Goal: Task Accomplishment & Management: Use online tool/utility

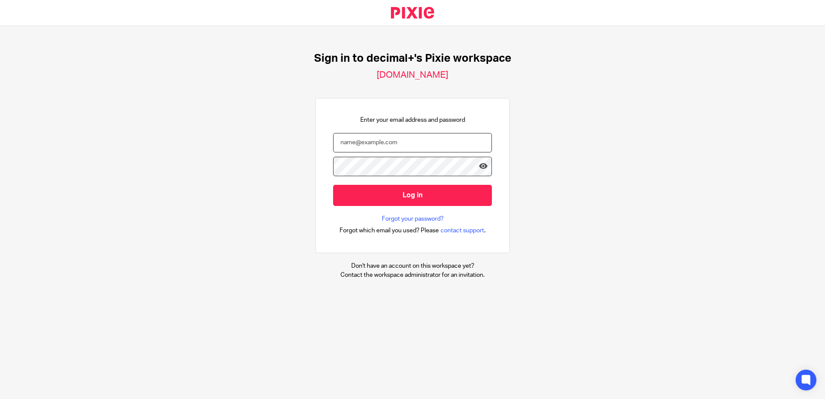
type input "carly@decimalplus.co.uk"
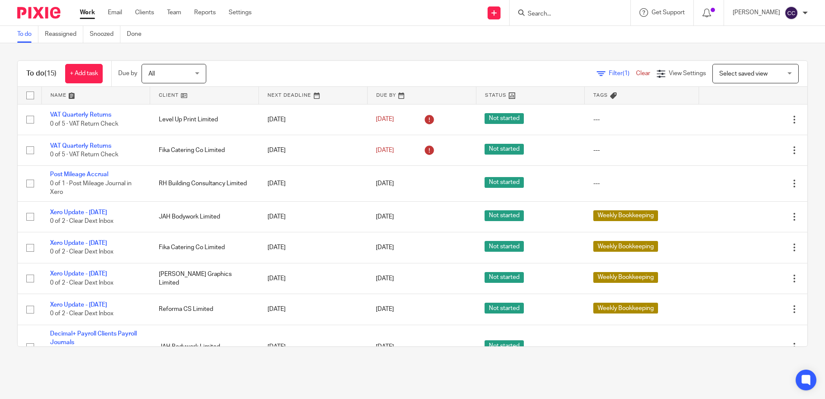
click at [164, 94] on link at bounding box center [204, 95] width 108 height 17
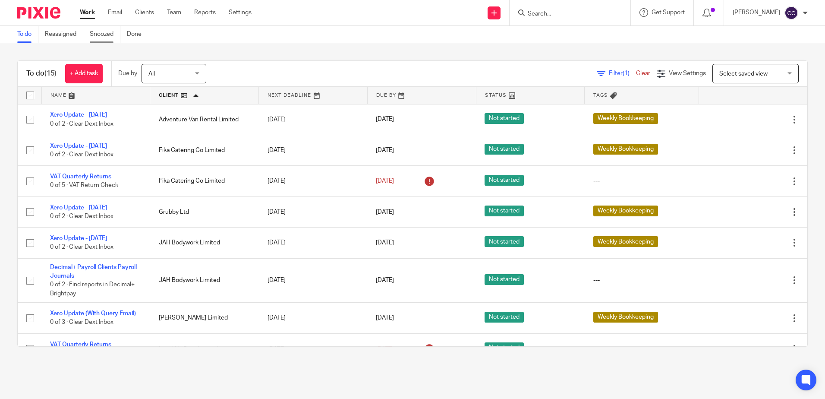
click at [110, 33] on link "Snoozed" at bounding box center [105, 34] width 31 height 17
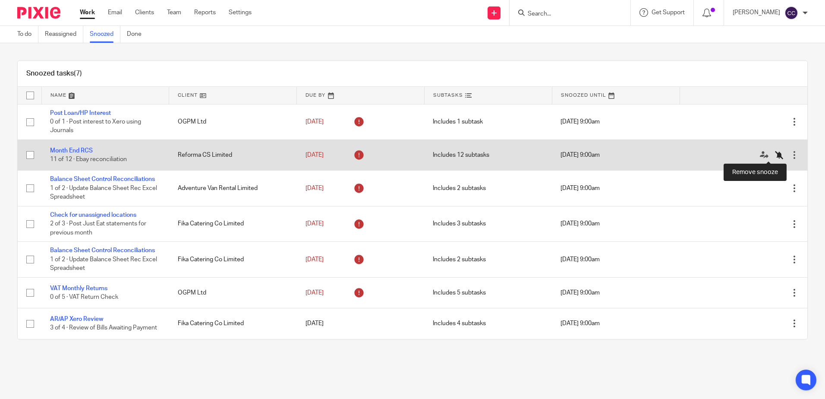
click at [775, 155] on icon at bounding box center [779, 155] width 9 height 9
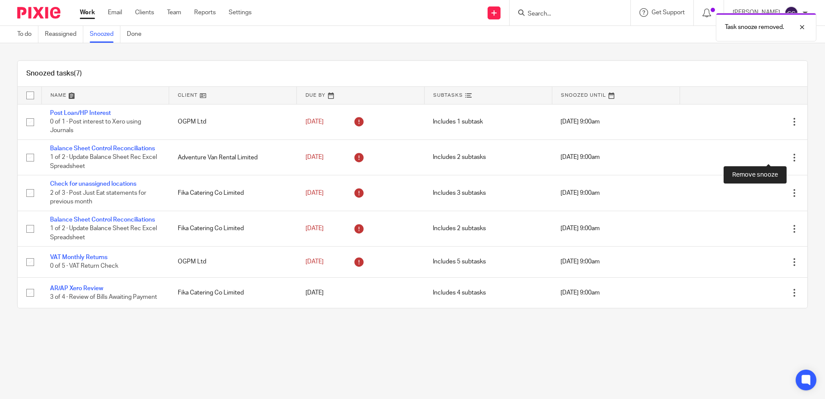
click at [775, 155] on icon at bounding box center [779, 157] width 9 height 9
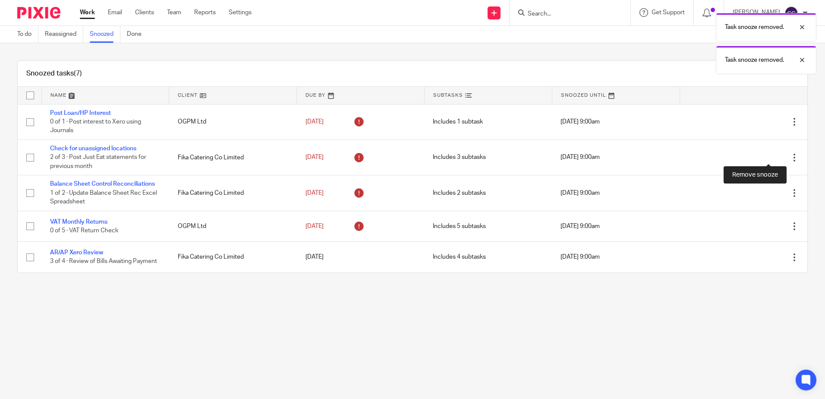
click at [775, 155] on icon at bounding box center [779, 157] width 9 height 9
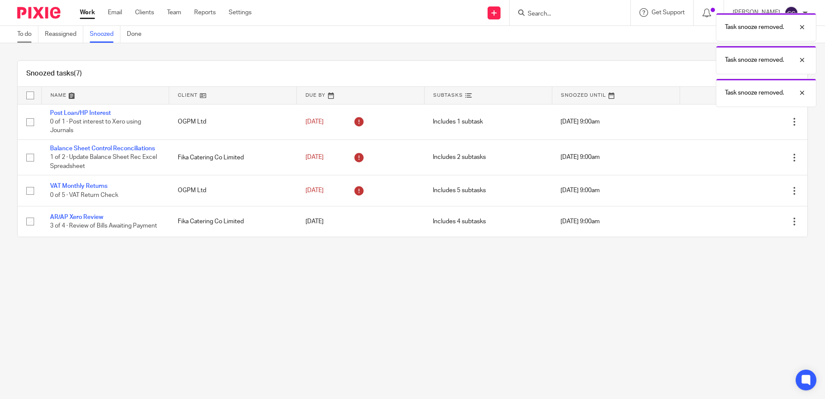
click at [20, 35] on link "To do" at bounding box center [27, 34] width 21 height 17
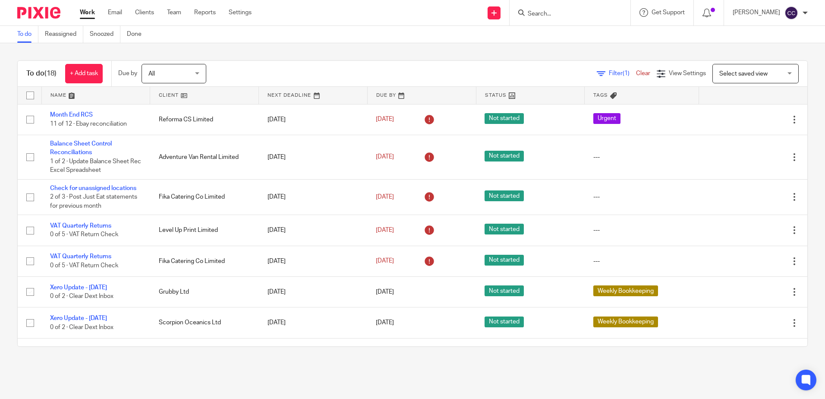
click at [168, 94] on link at bounding box center [204, 95] width 108 height 17
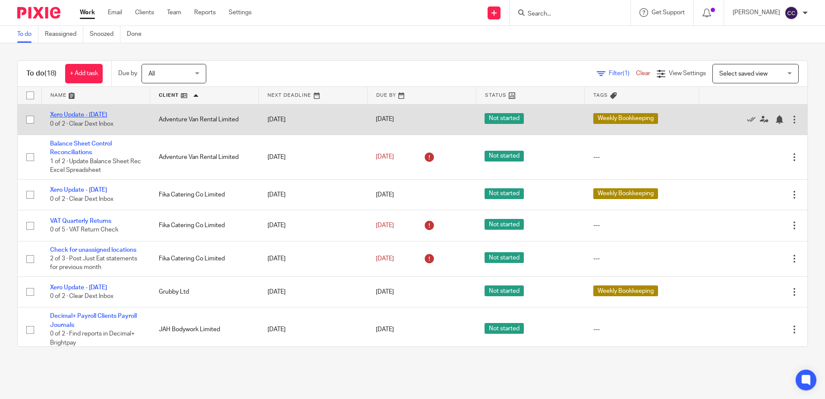
click at [105, 115] on link "Xero Update - [DATE]" at bounding box center [78, 115] width 57 height 6
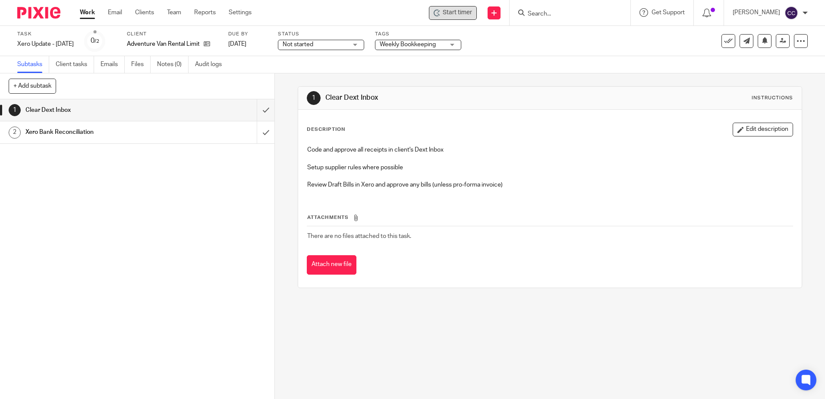
click at [465, 13] on span "Start timer" at bounding box center [457, 12] width 29 height 9
click at [458, 14] on span "Start timer" at bounding box center [457, 12] width 29 height 9
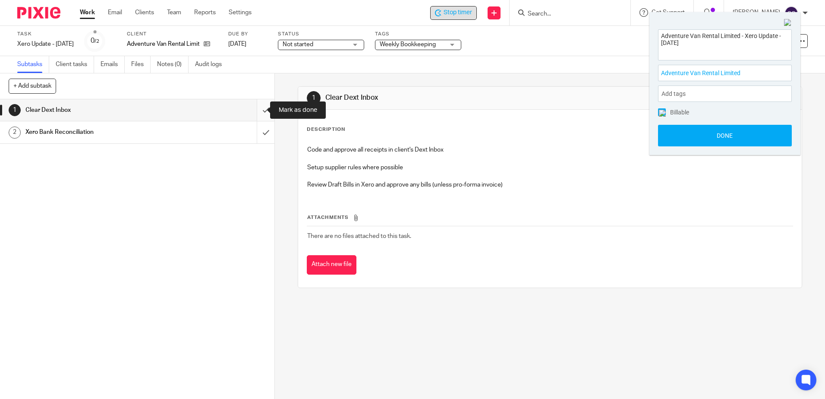
click at [256, 110] on input "submit" at bounding box center [137, 110] width 274 height 22
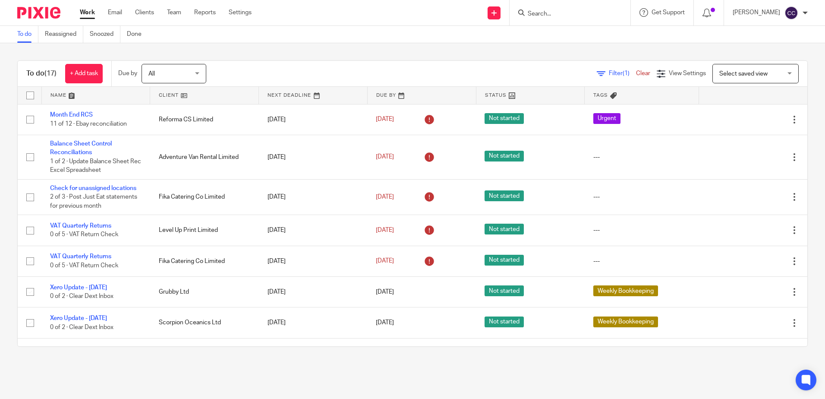
click at [157, 94] on link at bounding box center [204, 95] width 108 height 17
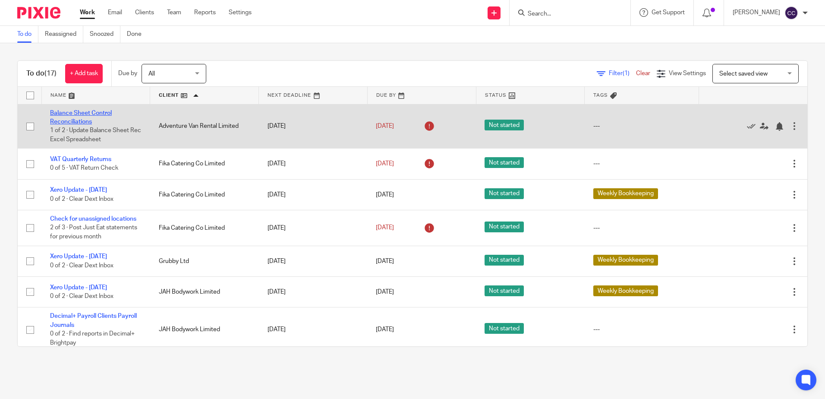
click at [87, 119] on link "Balance Sheet Control Reconciliations" at bounding box center [81, 117] width 62 height 15
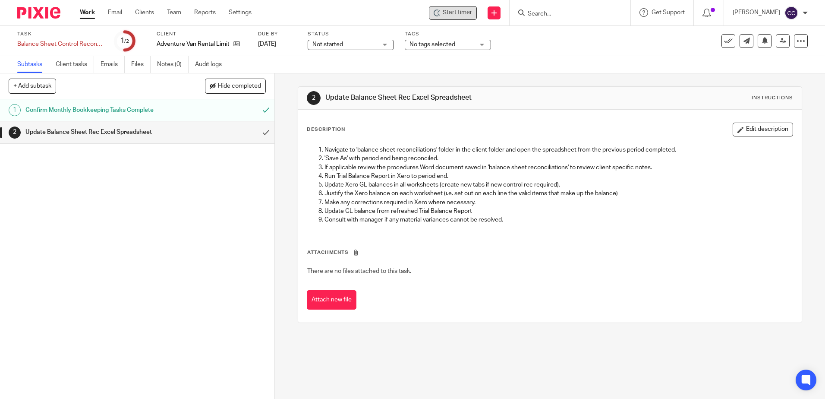
click at [458, 10] on span "Start timer" at bounding box center [457, 12] width 29 height 9
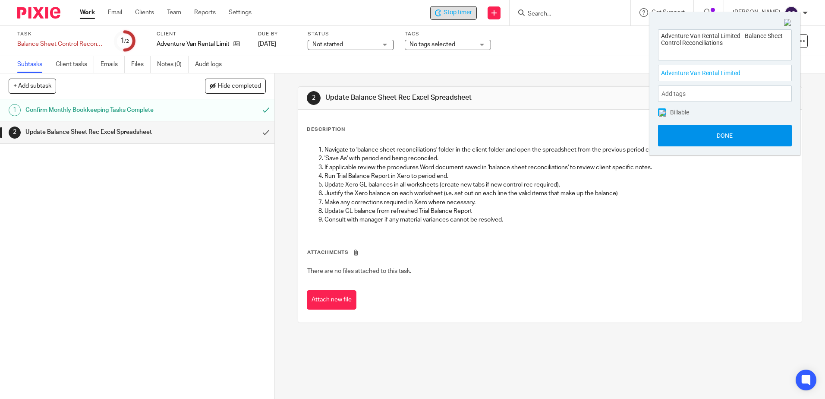
click at [673, 140] on button "Done" at bounding box center [725, 136] width 134 height 22
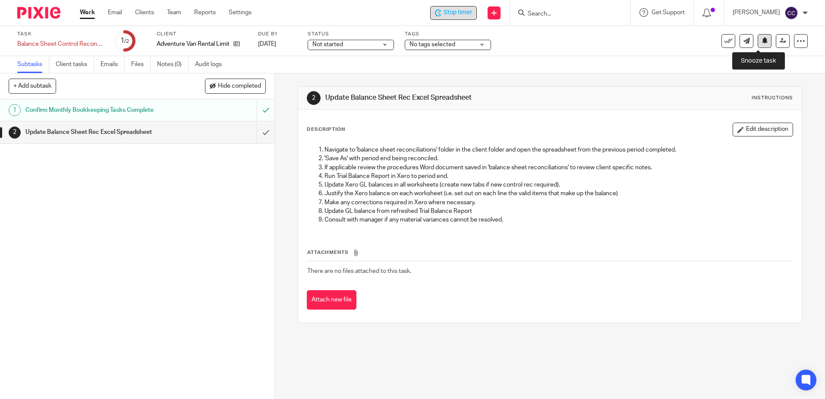
click at [757, 43] on button at bounding box center [764, 41] width 14 height 14
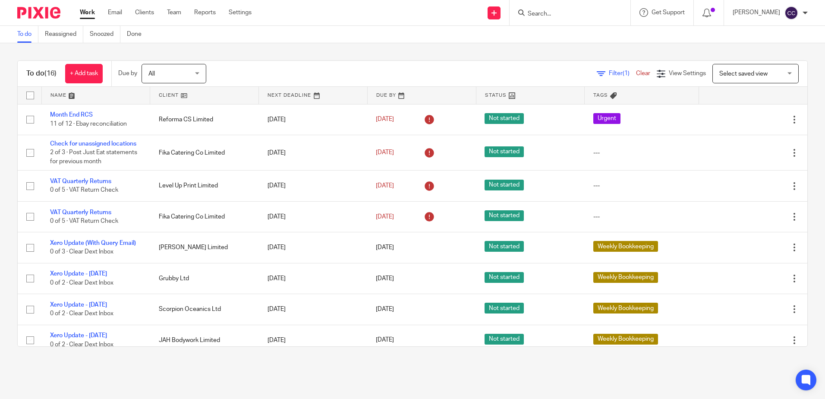
click at [175, 93] on link at bounding box center [204, 95] width 108 height 17
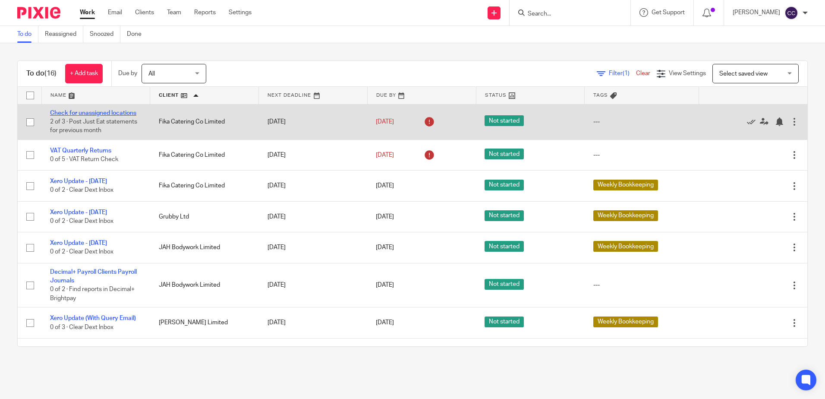
click at [95, 112] on link "Check for unassigned locations" at bounding box center [93, 113] width 86 height 6
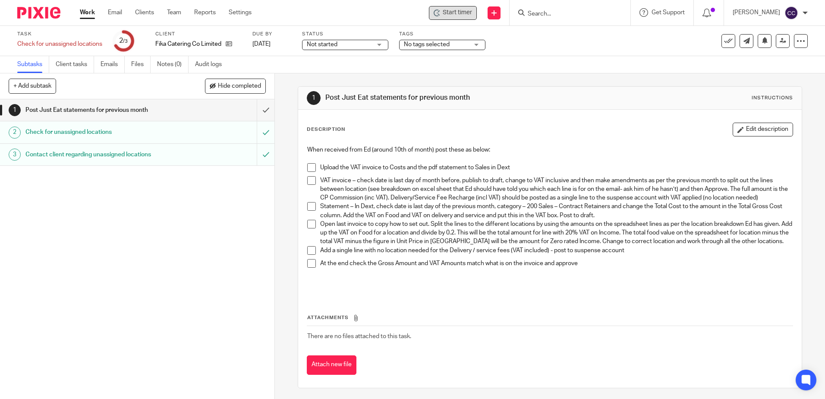
click at [462, 16] on span "Start timer" at bounding box center [457, 12] width 29 height 9
click at [461, 14] on span "Start timer" at bounding box center [457, 12] width 29 height 9
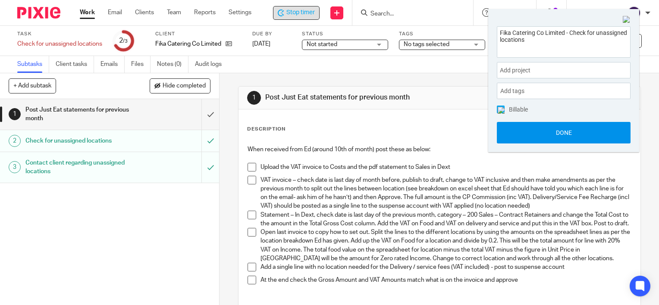
click at [526, 129] on button "Done" at bounding box center [564, 133] width 134 height 22
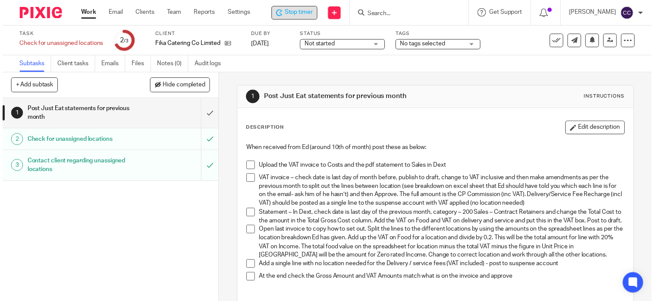
scroll to position [86, 0]
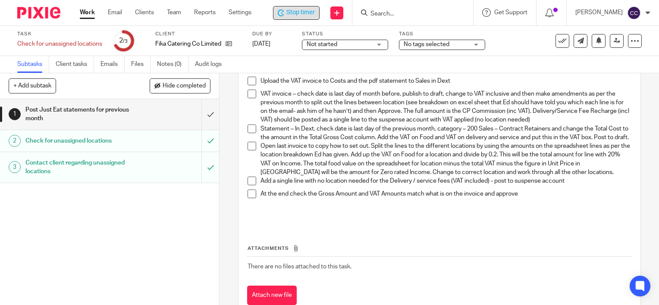
click at [248, 84] on span at bounding box center [252, 81] width 9 height 9
click at [249, 94] on span at bounding box center [252, 94] width 9 height 9
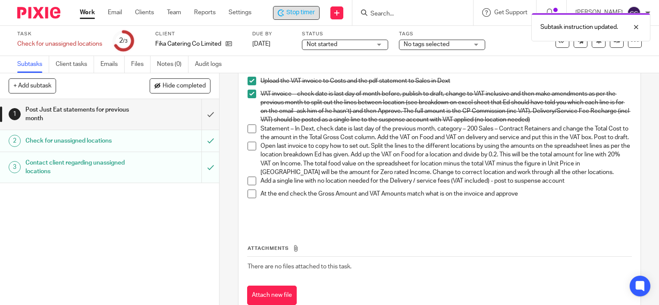
click at [250, 129] on span at bounding box center [252, 129] width 9 height 9
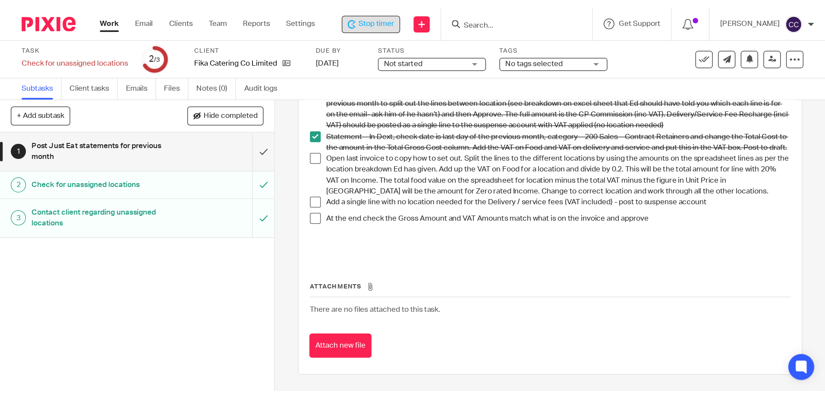
scroll to position [0, 0]
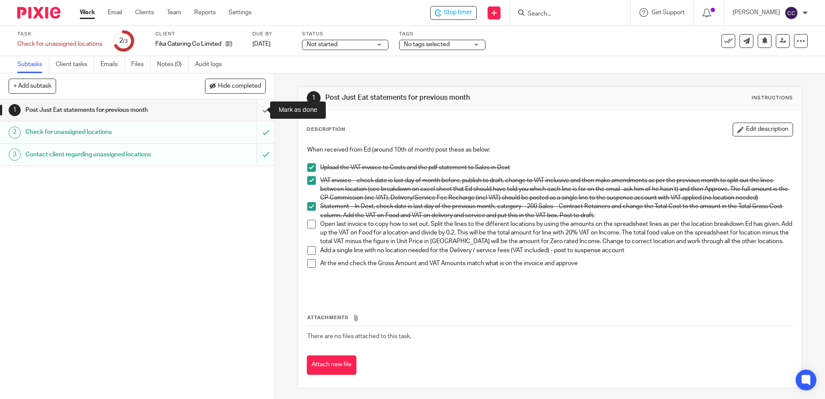
click at [259, 109] on input "submit" at bounding box center [137, 110] width 274 height 22
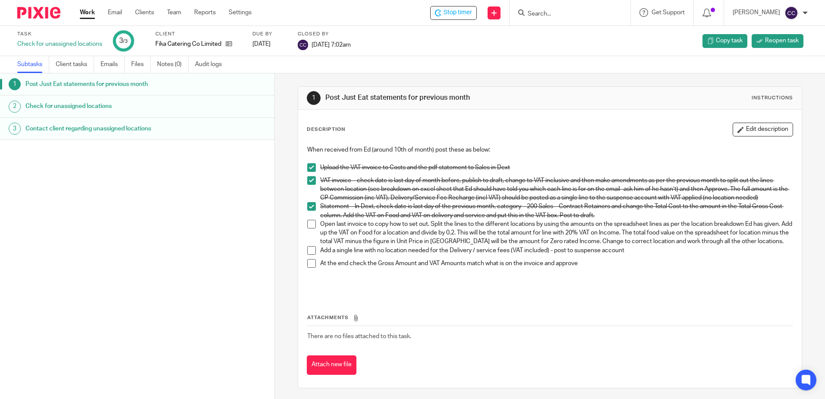
click at [87, 15] on link "Work" at bounding box center [87, 12] width 15 height 9
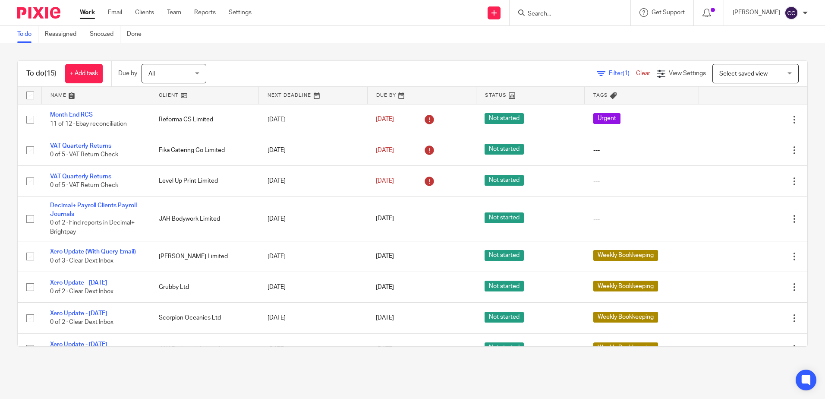
click at [169, 96] on link at bounding box center [204, 95] width 108 height 17
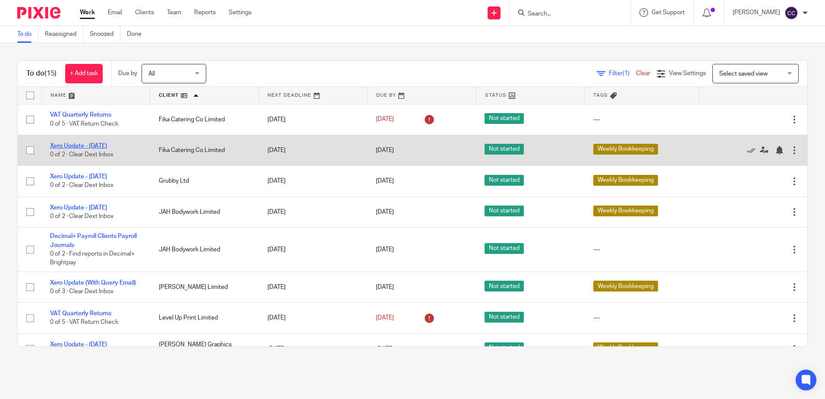
click at [103, 144] on link "Xero Update - [DATE]" at bounding box center [78, 146] width 57 height 6
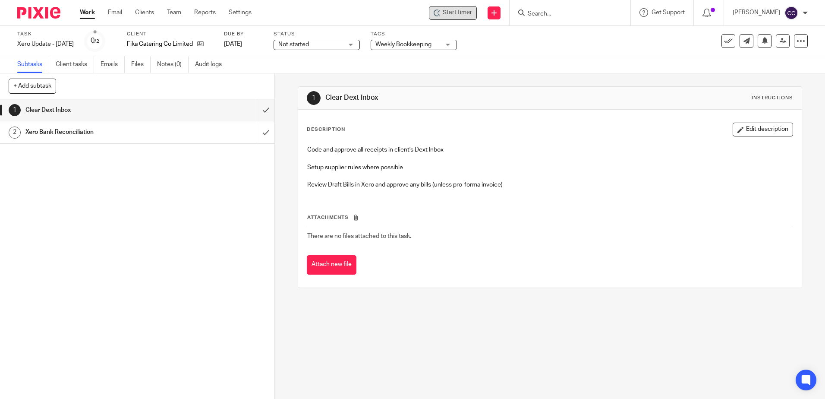
click at [471, 13] on span "Start timer" at bounding box center [457, 12] width 29 height 9
click at [462, 14] on span "Start timer" at bounding box center [457, 12] width 29 height 9
